Goal: Task Accomplishment & Management: Complete application form

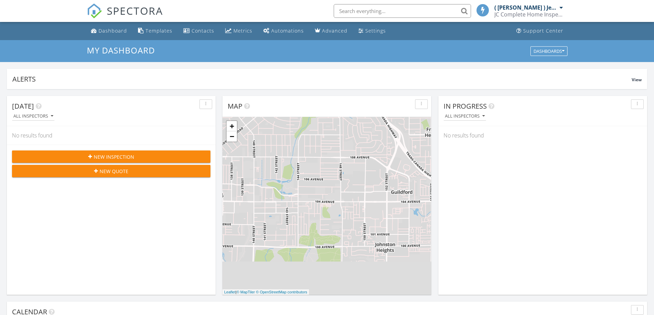
scroll to position [3, 3]
click at [103, 154] on span "New Inspection" at bounding box center [114, 156] width 41 height 7
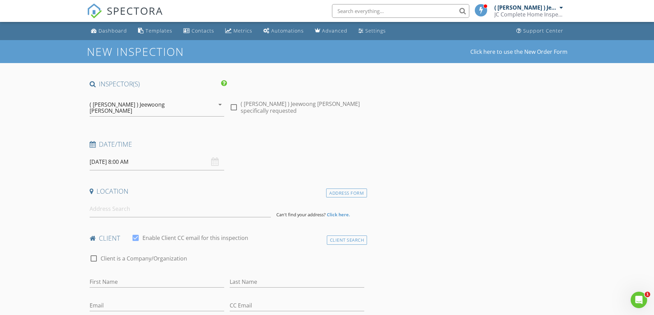
click at [156, 160] on input "[DATE] 8:00 AM" at bounding box center [157, 162] width 135 height 17
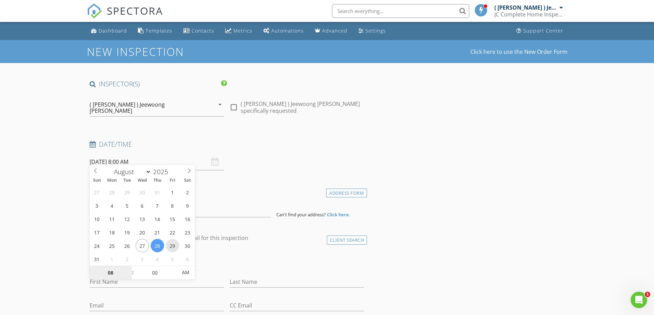
type input "[DATE] 8:00 AM"
type input "09"
type input "[DATE] 9:00 AM"
click at [127, 267] on span at bounding box center [129, 269] width 5 height 7
type input "05"
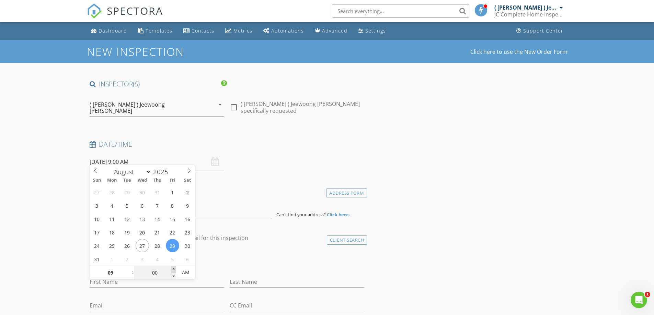
type input "[DATE] 9:05 AM"
click at [173, 268] on span at bounding box center [173, 269] width 5 height 7
type input "10"
type input "[DATE] 9:10 AM"
click at [173, 268] on span at bounding box center [173, 269] width 5 height 7
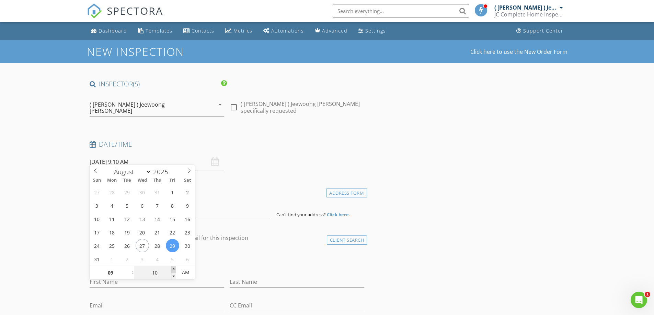
type input "15"
type input "[DATE] 9:15 AM"
click at [173, 268] on span at bounding box center [173, 269] width 5 height 7
type input "20"
type input "[DATE] 9:20 AM"
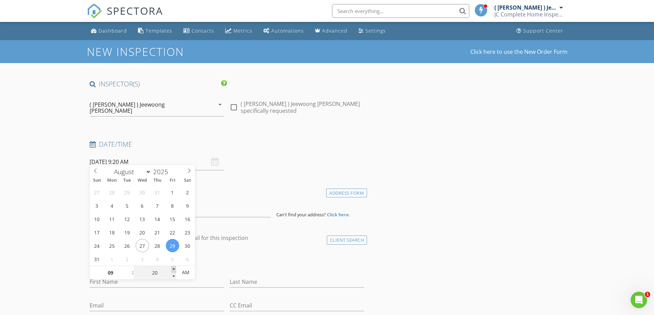
click at [173, 268] on span at bounding box center [173, 269] width 5 height 7
type input "25"
type input "[DATE] 9:25 AM"
click at [173, 268] on span at bounding box center [173, 269] width 5 height 7
type input "30"
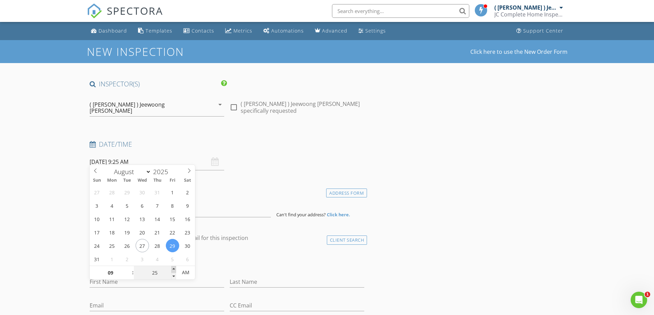
type input "08/29/2025 9:30 AM"
click at [173, 268] on span at bounding box center [173, 269] width 5 height 7
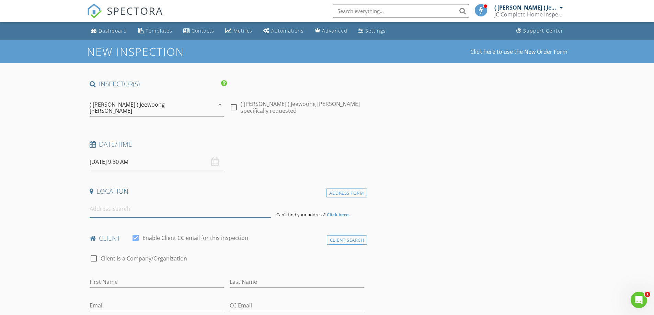
click at [170, 208] on input at bounding box center [180, 209] width 181 height 17
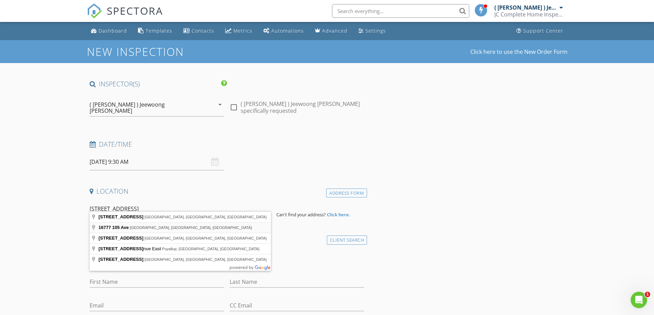
type input "16777 105 Ave, Surrey, BC, Canada"
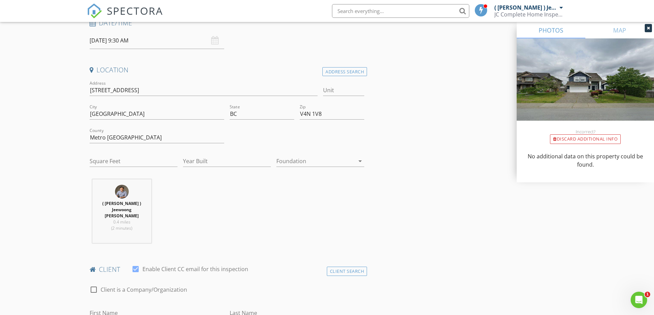
scroll to position [172, 0]
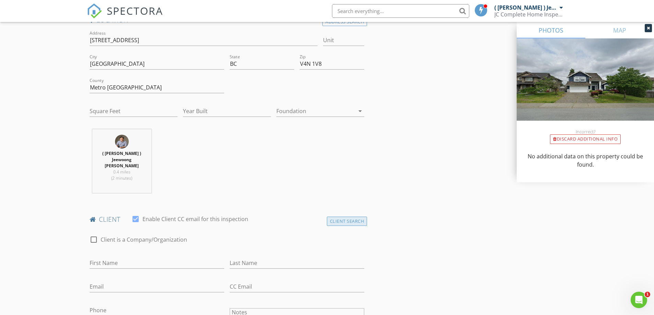
click at [350, 217] on div "Client Search" at bounding box center [347, 221] width 41 height 9
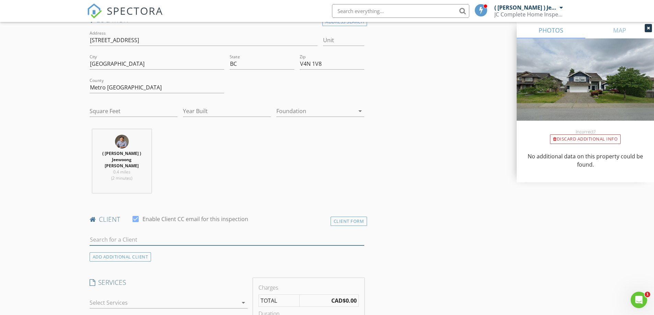
click at [251, 234] on input "text" at bounding box center [227, 239] width 275 height 11
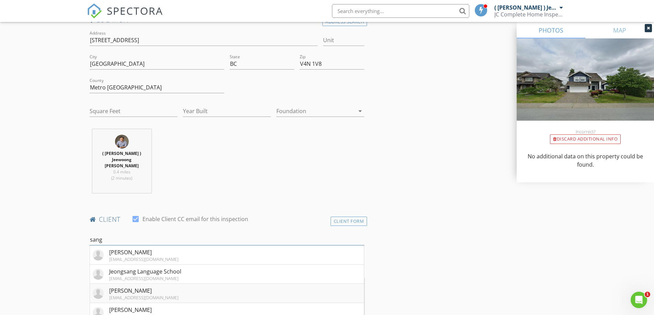
type input "sang"
click at [201, 284] on li "Sanghoon Park sargeshpark@gmail.com" at bounding box center [227, 293] width 274 height 19
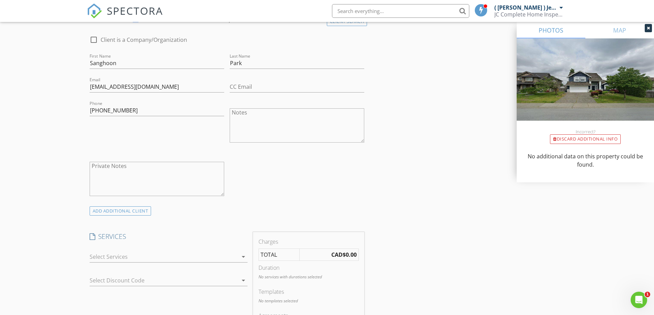
scroll to position [412, 0]
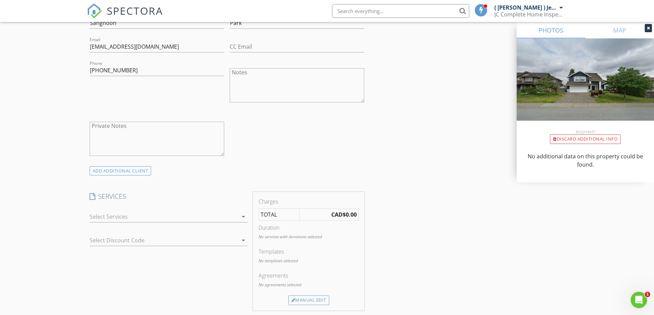
click at [236, 211] on div at bounding box center [164, 216] width 148 height 11
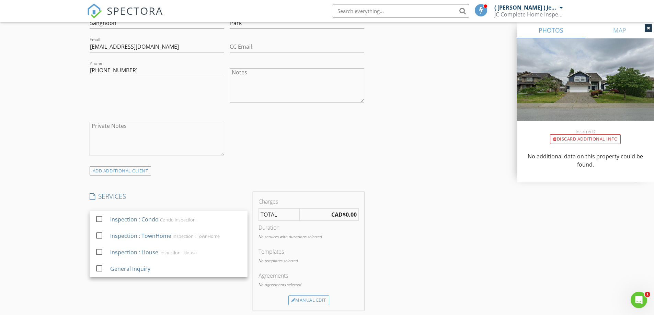
click at [288, 160] on div "INSPECTOR(S) check_box ( Jeff ) Jeewoong Chung PRIMARY ( Jeff ) Jeewoong Chung …" at bounding box center [227, 219] width 280 height 1103
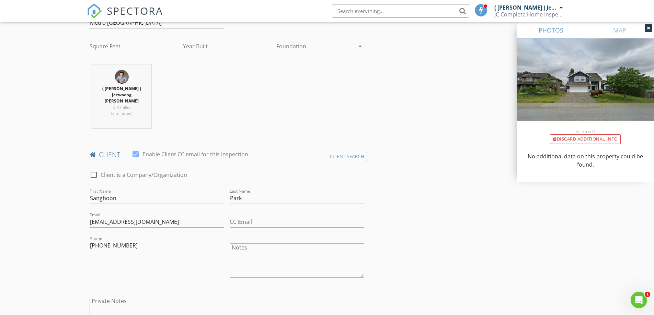
scroll to position [172, 0]
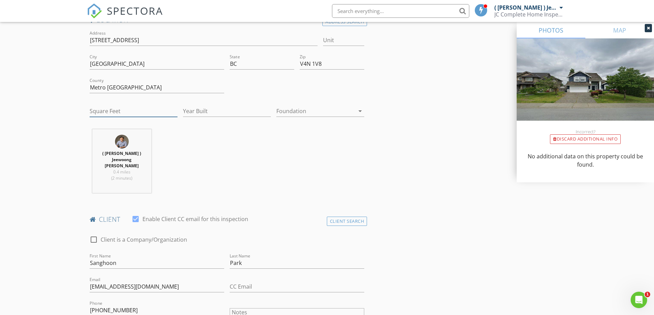
click at [148, 106] on input "Square Feet" at bounding box center [134, 111] width 88 height 11
type input "2674"
click at [199, 106] on input "Year Built" at bounding box center [227, 111] width 88 height 11
type input "2004"
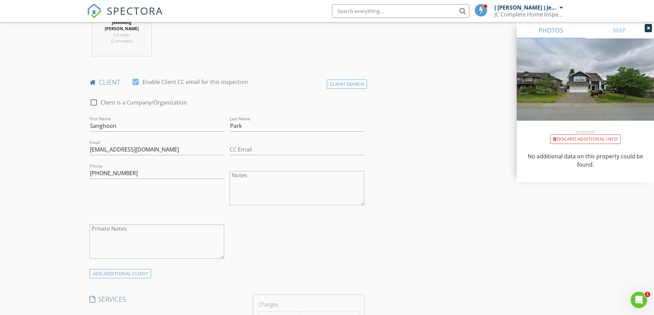
scroll to position [446, 0]
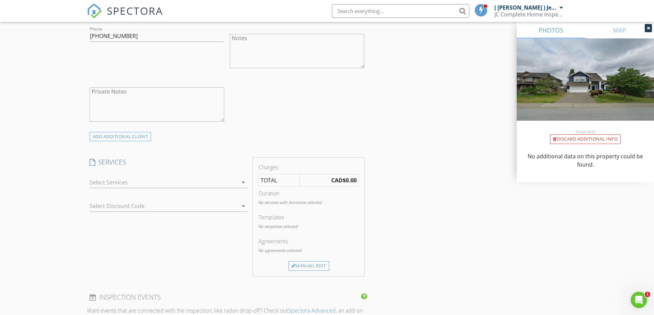
click at [206, 177] on div at bounding box center [164, 182] width 148 height 11
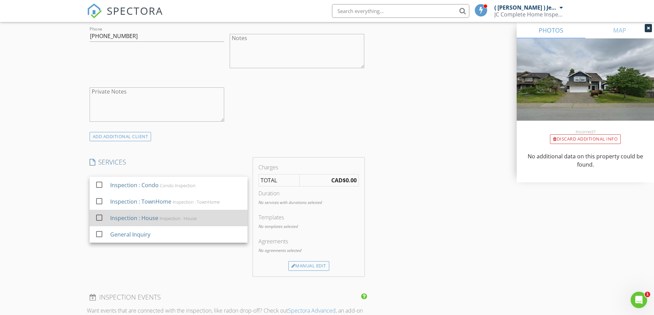
click at [189, 216] on div "Inspection : House" at bounding box center [177, 218] width 37 height 5
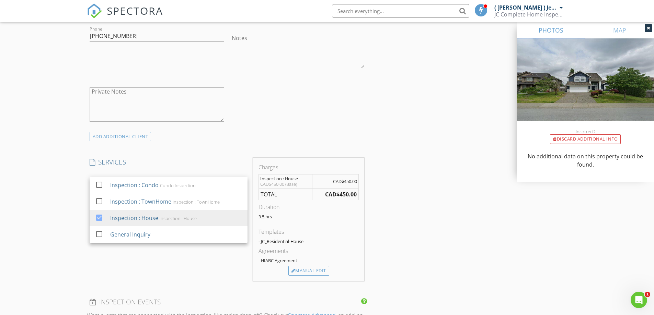
click at [90, 237] on div "SERVICES check_box_outline_blank Inspection : Condo Condo Inspection check_box_…" at bounding box center [168, 220] width 163 height 124
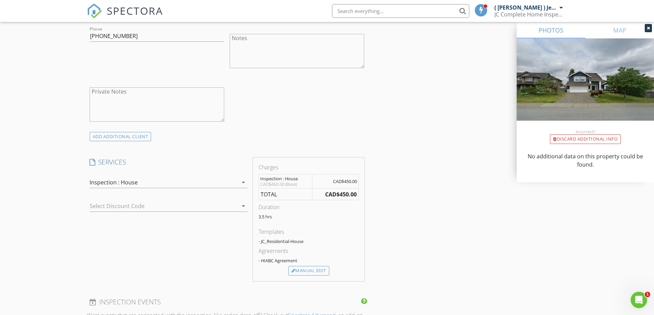
click at [166, 201] on div at bounding box center [159, 206] width 139 height 11
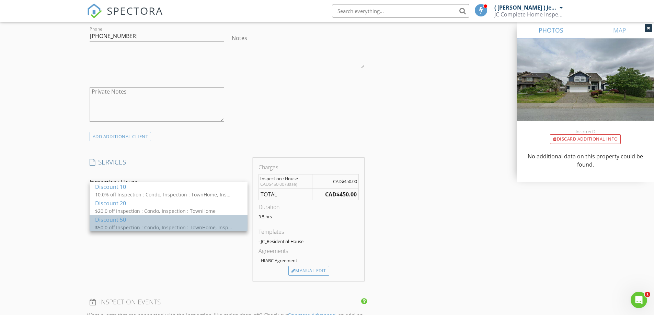
click at [176, 226] on div "$50.0 off Inspection : Condo, Inspection : TownHome, Inspection : House" at bounding box center [163, 227] width 137 height 7
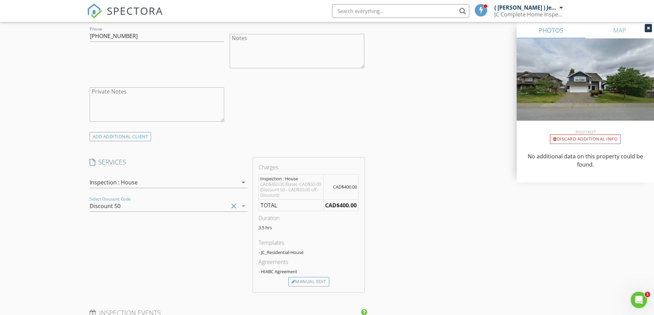
click at [453, 214] on div "INSPECTOR(S) check_box ( Jeff ) Jeewoong Chung PRIMARY ( Jeff ) Jeewoong Chung …" at bounding box center [327, 213] width 481 height 1160
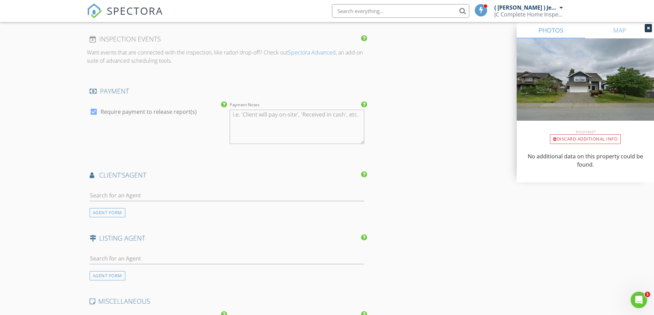
scroll to position [721, 0]
click at [176, 108] on label "Require payment to release report(s)" at bounding box center [149, 111] width 96 height 7
checkbox input "false"
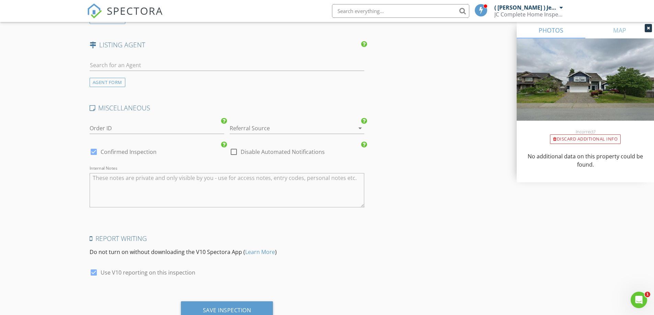
scroll to position [922, 0]
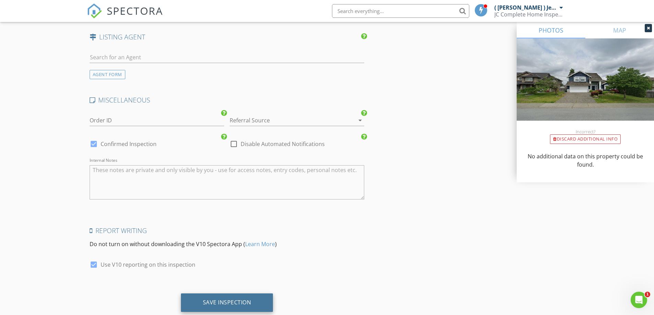
click at [224, 299] on div "Save Inspection" at bounding box center [227, 302] width 48 height 7
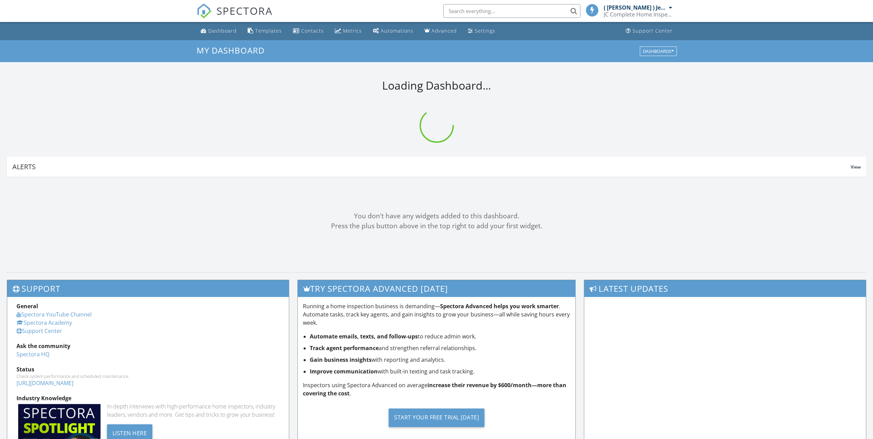
click at [459, 11] on input "text" at bounding box center [511, 11] width 137 height 14
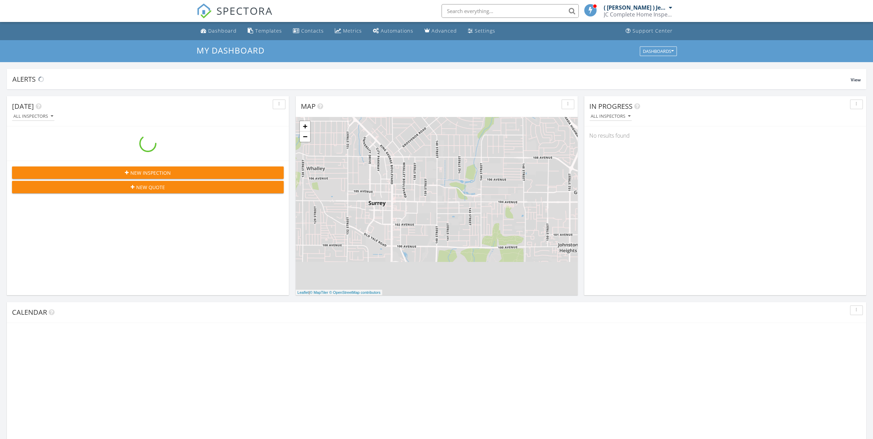
click at [473, 11] on input "text" at bounding box center [510, 11] width 137 height 14
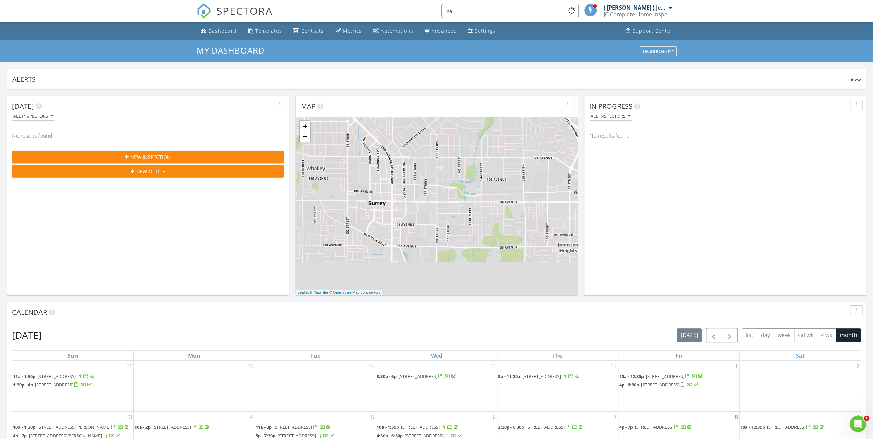
type input "s"
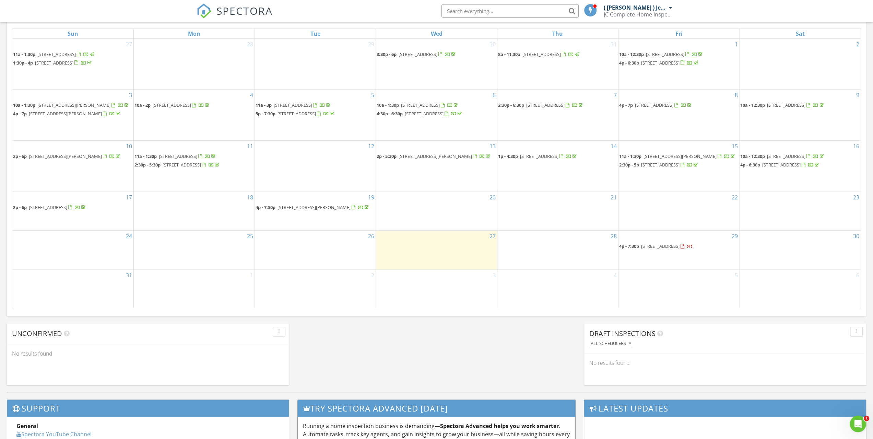
scroll to position [343, 0]
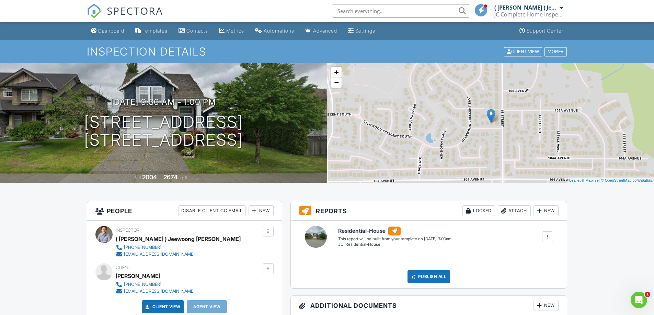
drag, startPoint x: 622, startPoint y: 231, endPoint x: 604, endPoint y: 228, distance: 18.5
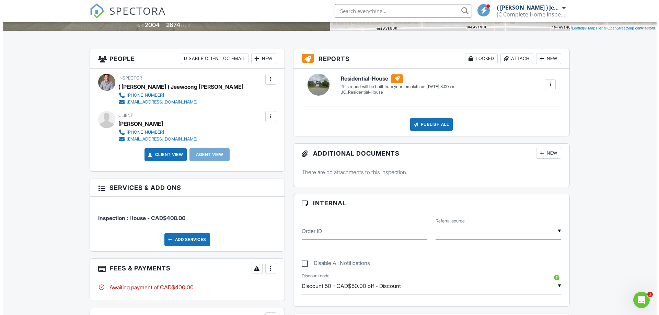
scroll to position [137, 0]
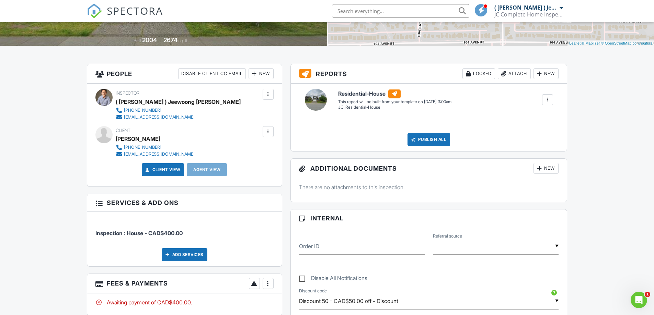
click at [256, 72] on div at bounding box center [254, 73] width 7 height 7
click at [265, 113] on li "Client's Agent" at bounding box center [286, 111] width 68 height 17
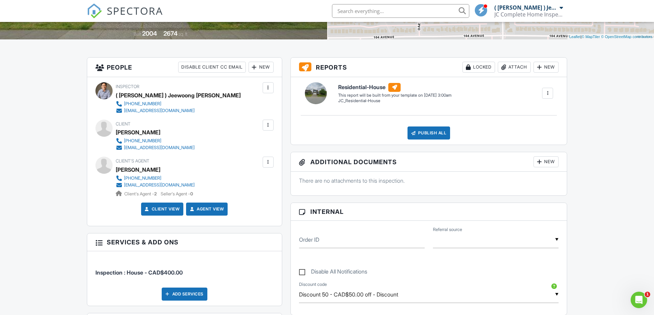
scroll to position [137, 0]
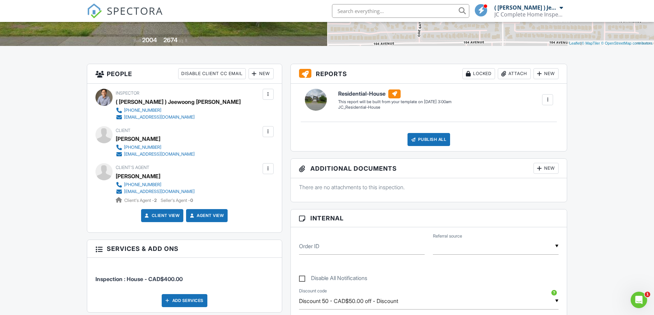
drag, startPoint x: 263, startPoint y: 76, endPoint x: 263, endPoint y: 82, distance: 6.5
click at [263, 76] on div "New" at bounding box center [260, 73] width 25 height 11
click at [272, 114] on li "Listing Agent" at bounding box center [286, 111] width 68 height 17
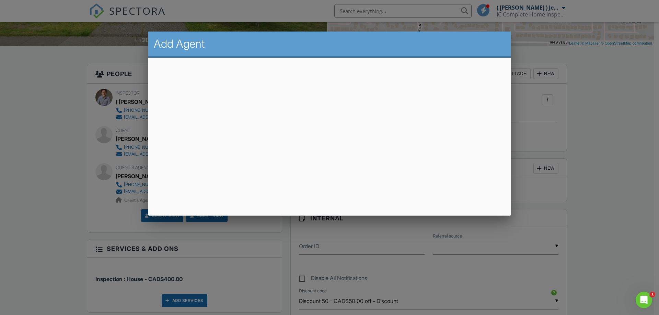
click at [635, 100] on div at bounding box center [329, 163] width 659 height 394
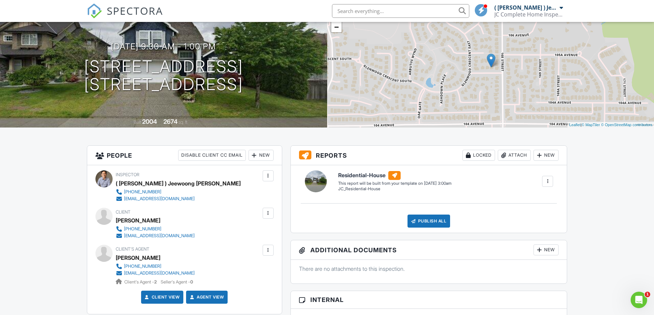
scroll to position [0, 0]
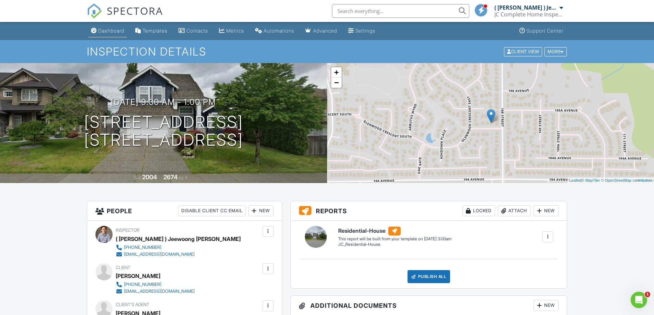
click at [120, 32] on div "Dashboard" at bounding box center [111, 31] width 26 height 6
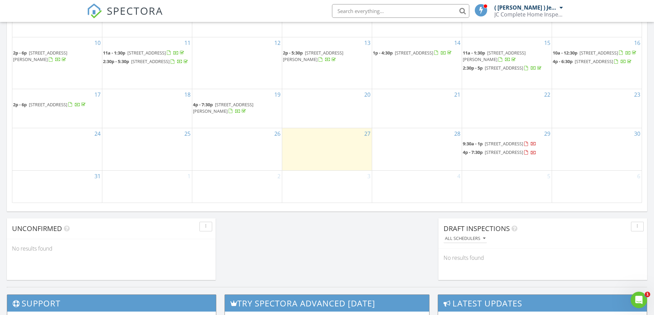
scroll to position [446, 0]
